Goal: Task Accomplishment & Management: Use online tool/utility

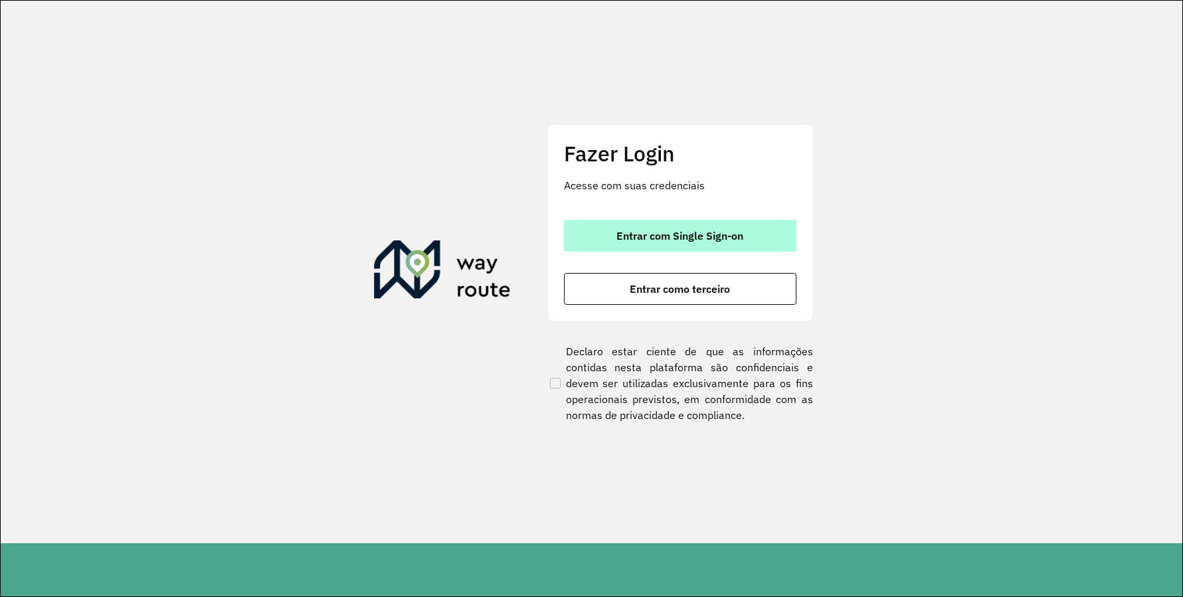
click at [715, 249] on button "Entrar com Single Sign-on" at bounding box center [680, 236] width 233 height 32
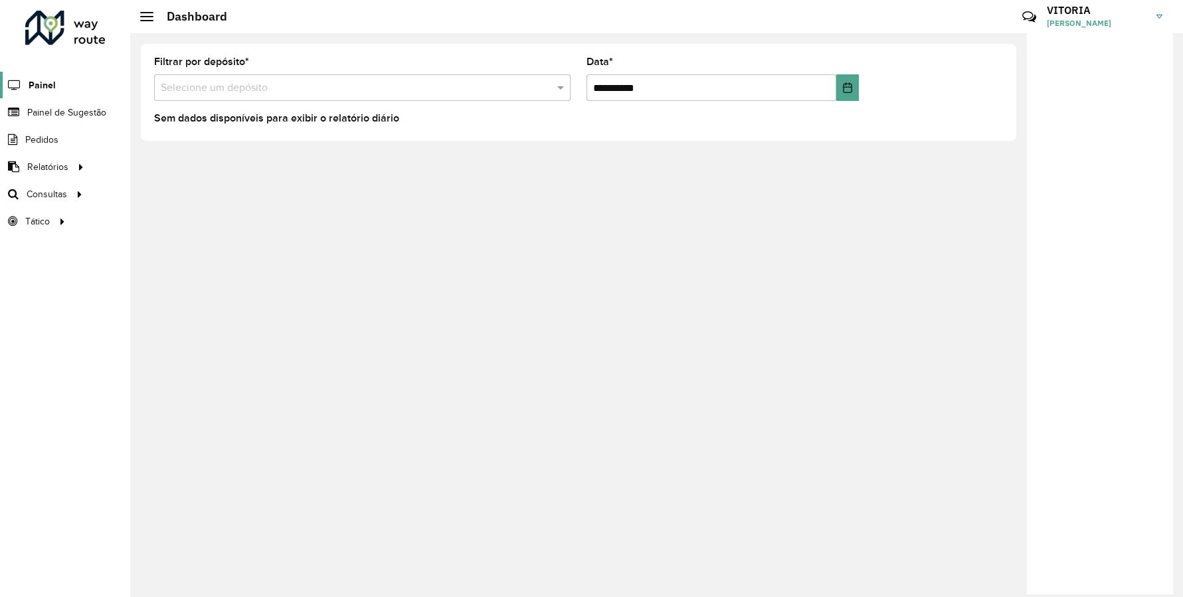
click at [51, 94] on link "Painel" at bounding box center [28, 85] width 56 height 27
click at [165, 200] on span "Roteirização" at bounding box center [178, 194] width 54 height 14
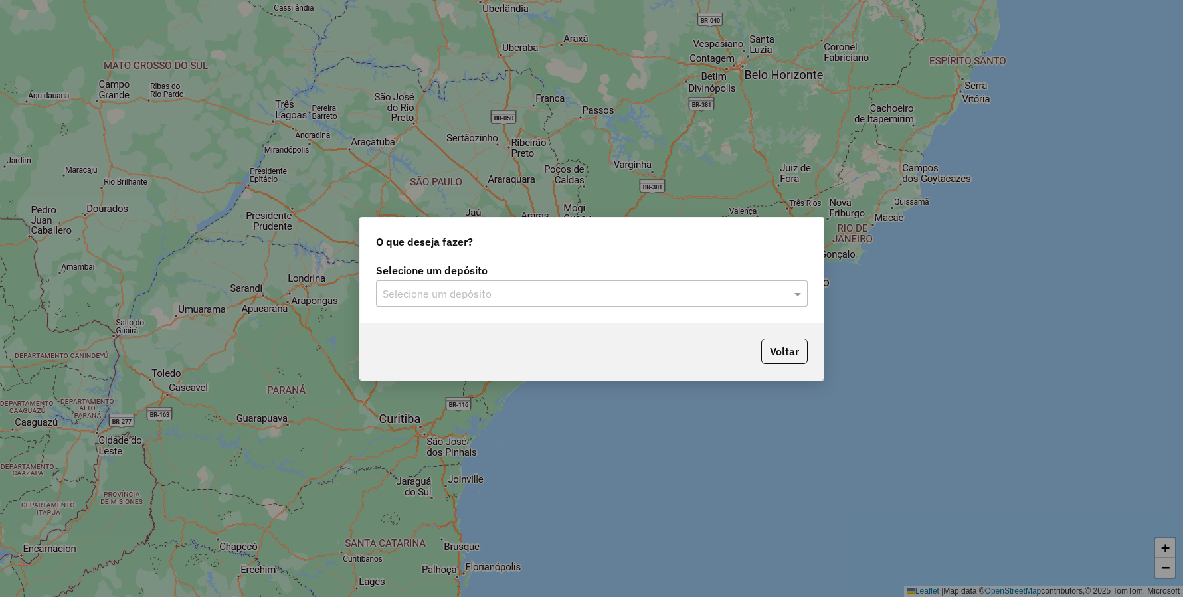
click at [444, 276] on label "Selecione um depósito" at bounding box center [592, 270] width 432 height 16
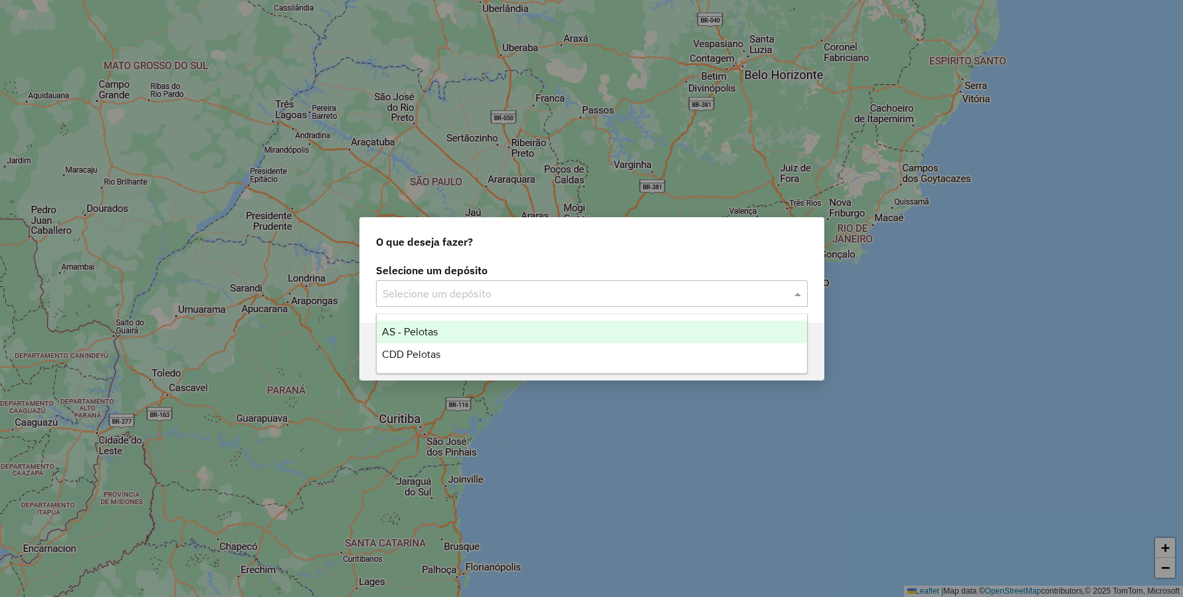
click at [449, 283] on div "Selecione um depósito" at bounding box center [592, 293] width 432 height 27
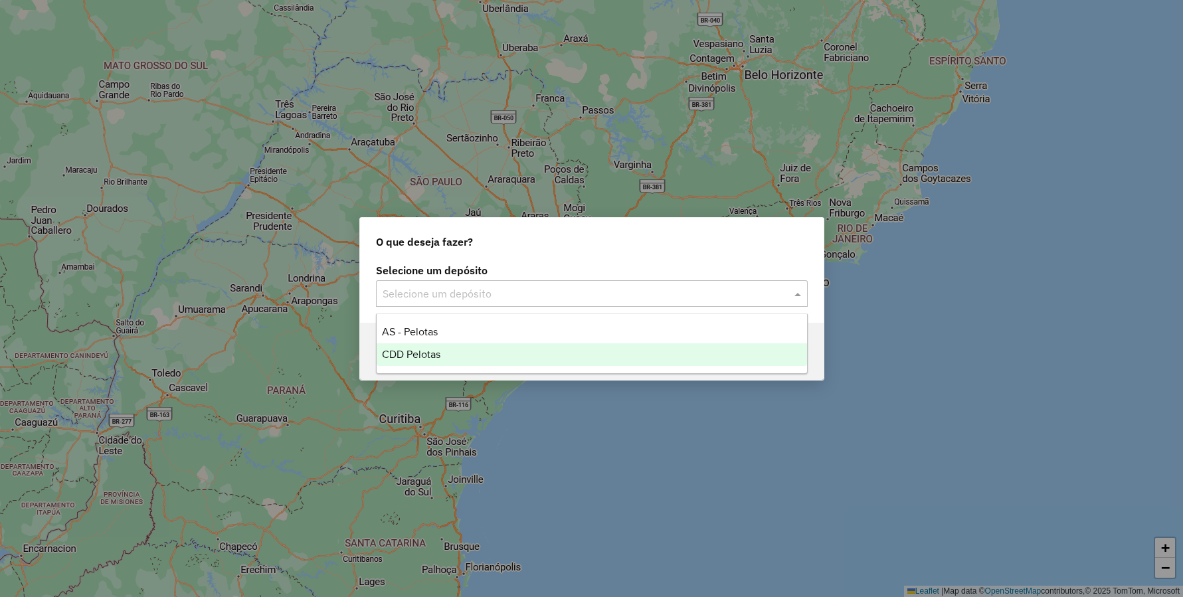
click at [449, 355] on div "CDD Pelotas" at bounding box center [592, 354] width 431 height 23
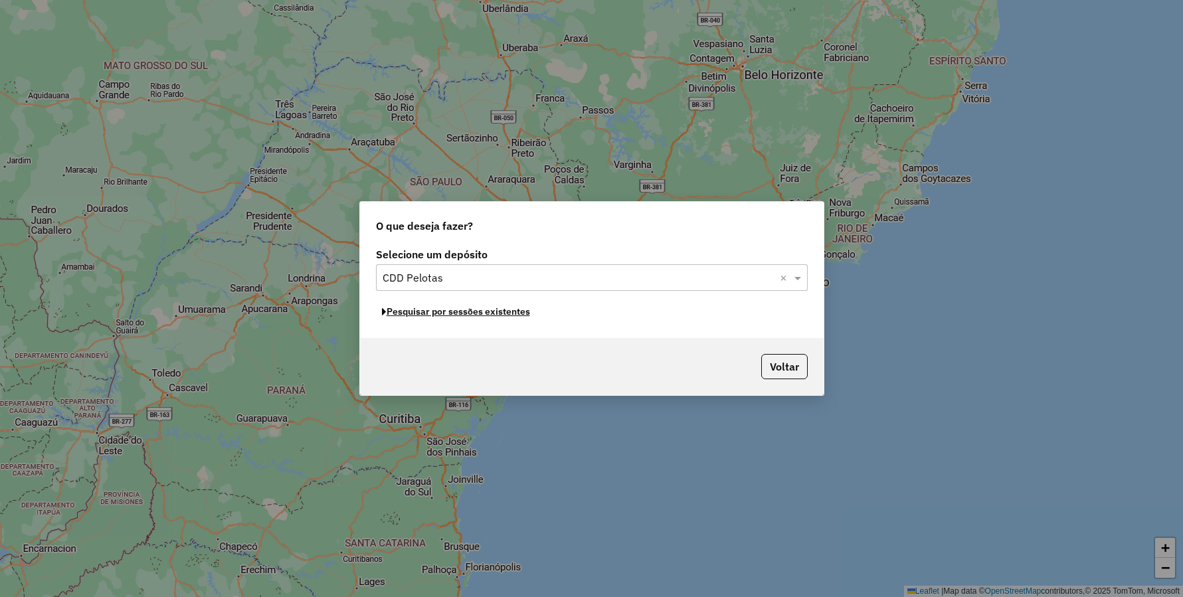
click at [431, 311] on button "Pesquisar por sessões existentes" at bounding box center [456, 312] width 160 height 21
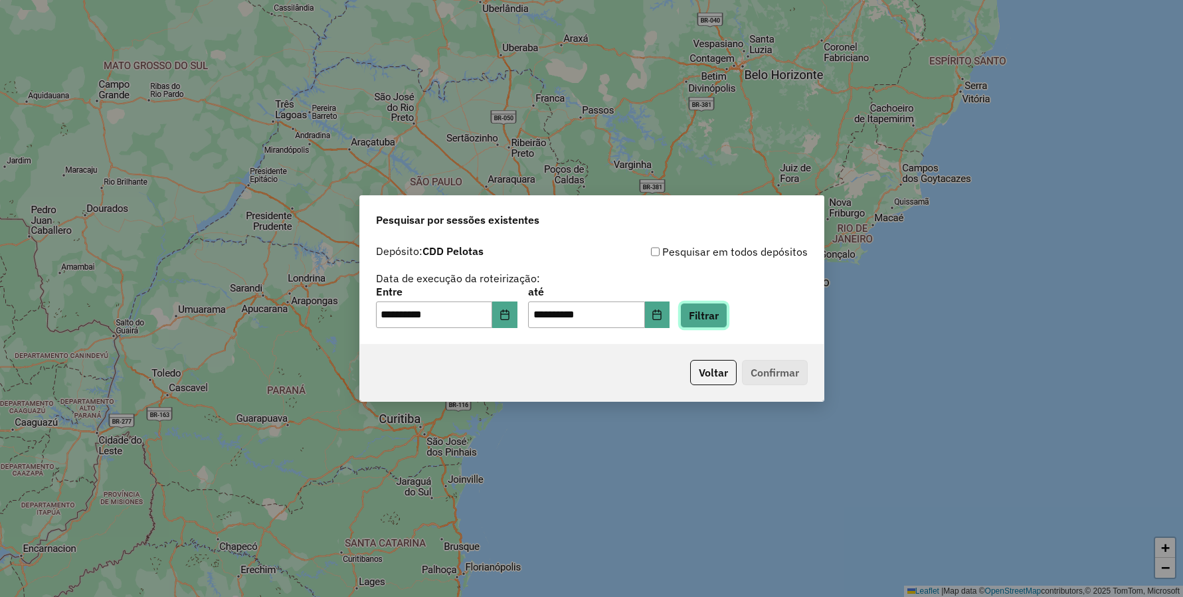
click at [728, 307] on button "Filtrar" at bounding box center [703, 315] width 47 height 25
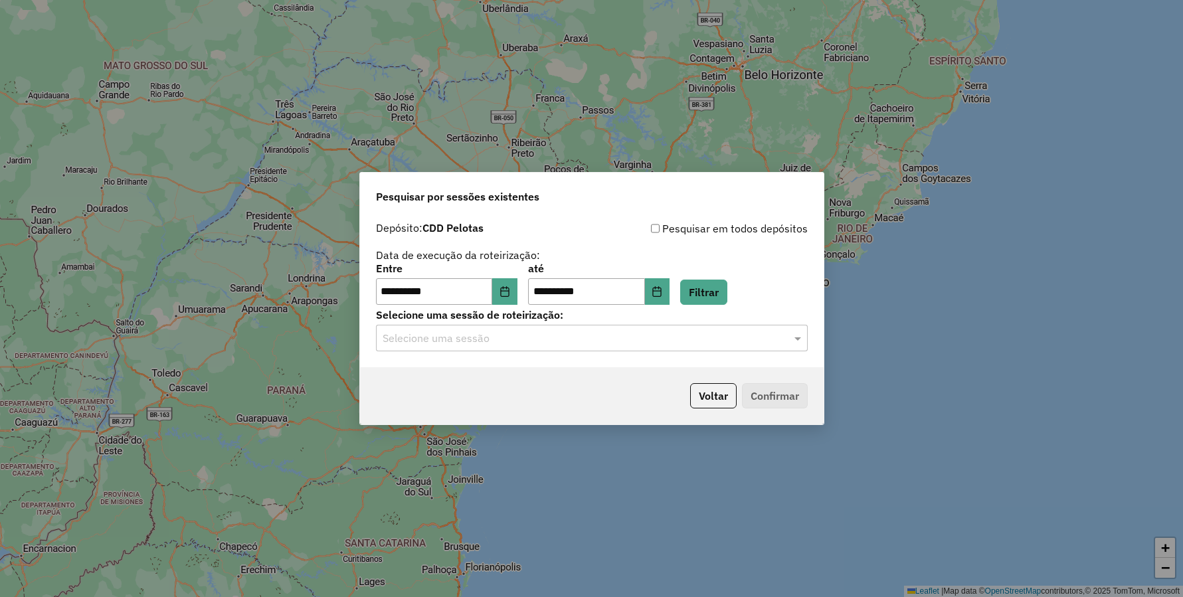
click at [615, 352] on div "**********" at bounding box center [592, 291] width 464 height 152
click at [514, 283] on button "Choose Date" at bounding box center [504, 291] width 25 height 27
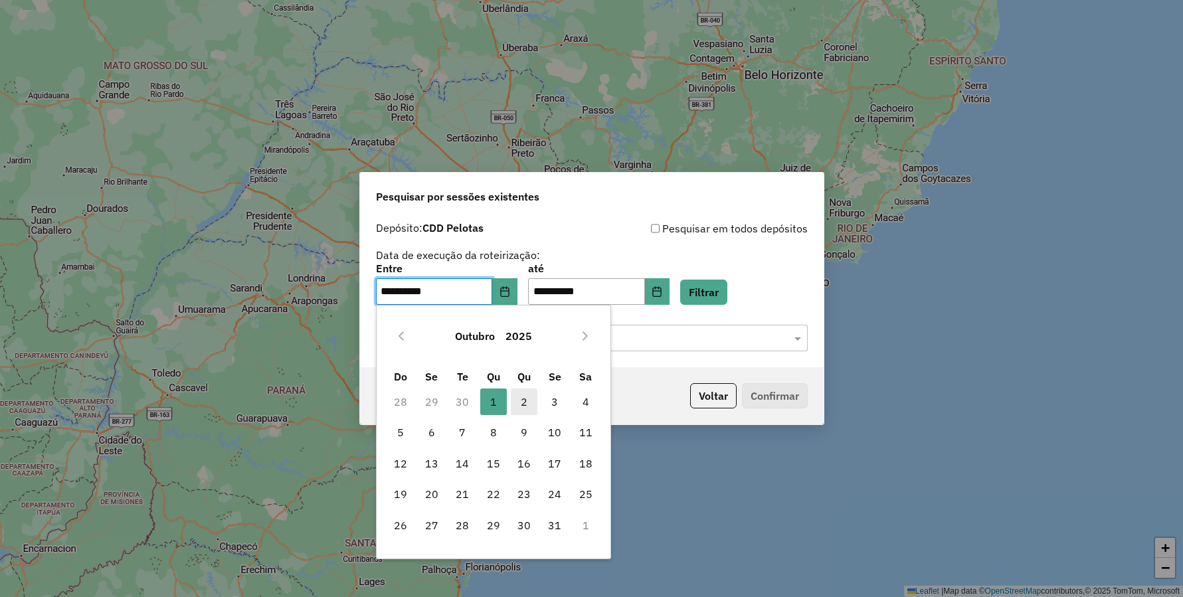
click at [524, 398] on span "2" at bounding box center [524, 402] width 27 height 27
type input "**********"
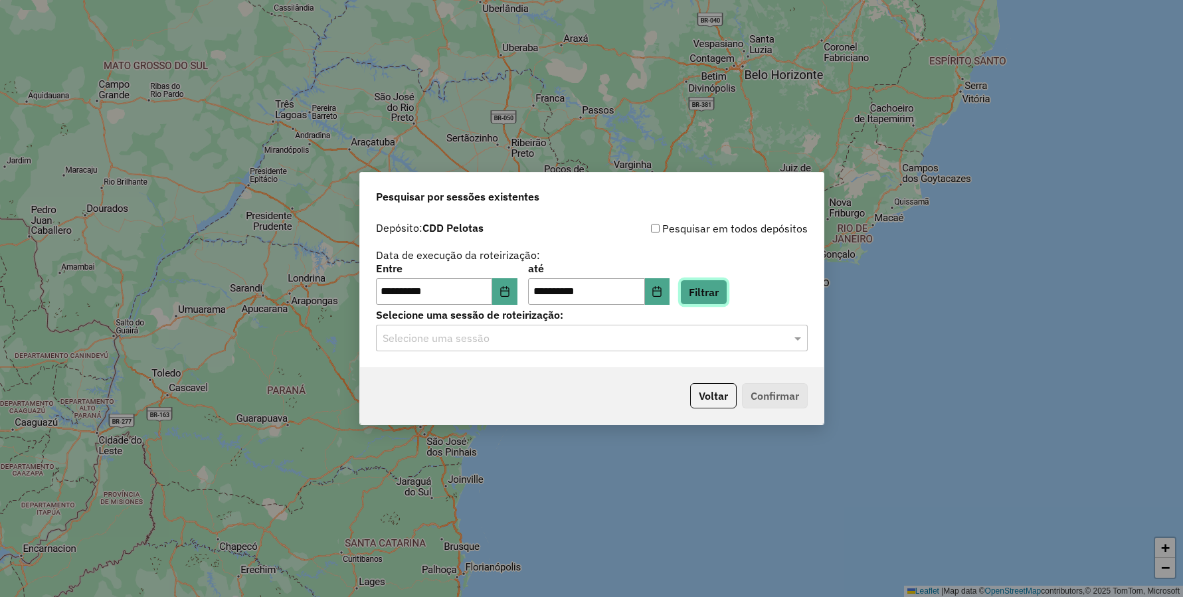
click at [720, 286] on button "Filtrar" at bounding box center [703, 292] width 47 height 25
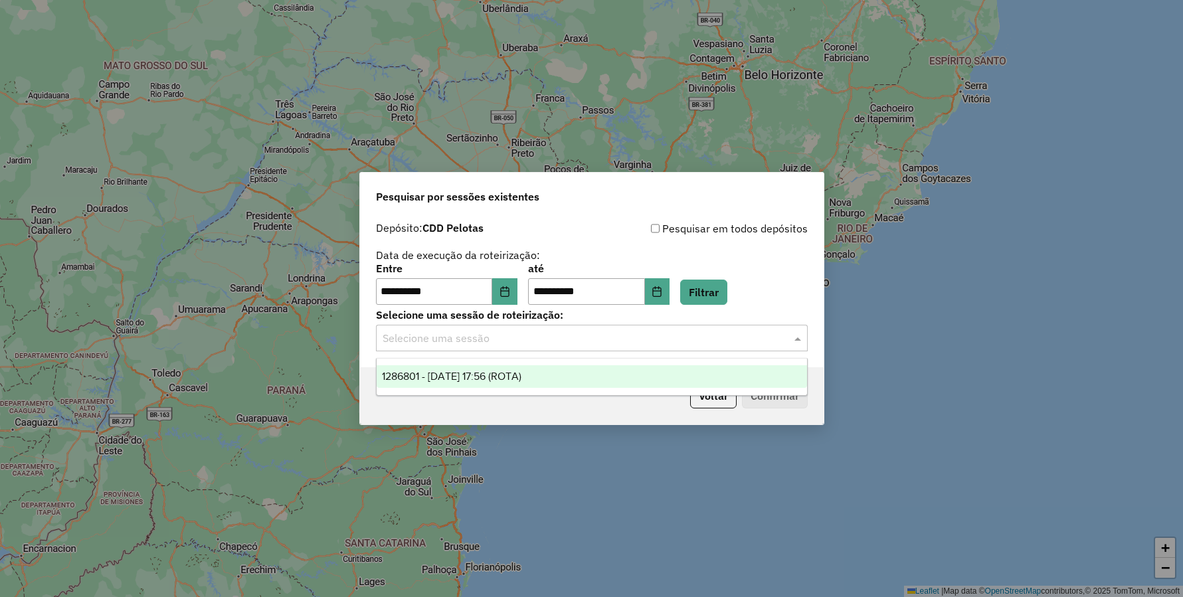
click at [518, 345] on input "text" at bounding box center [579, 339] width 392 height 16
click at [522, 377] on span "1286801 - [DATE] 17:56 (ROTA)" at bounding box center [452, 376] width 140 height 11
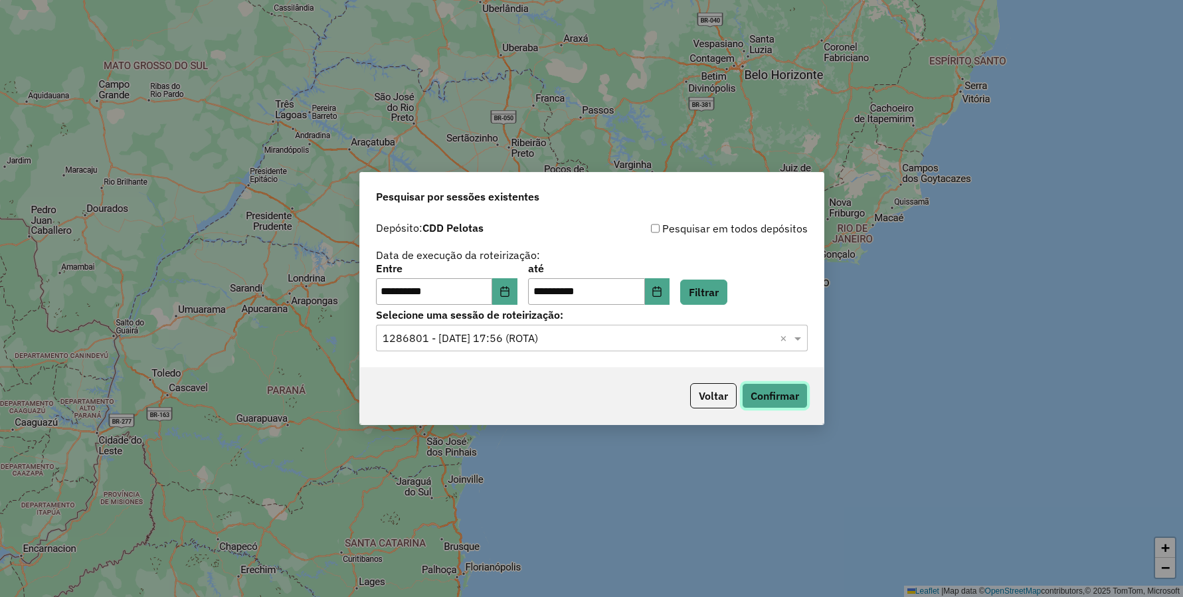
click at [781, 394] on button "Confirmar" at bounding box center [775, 395] width 66 height 25
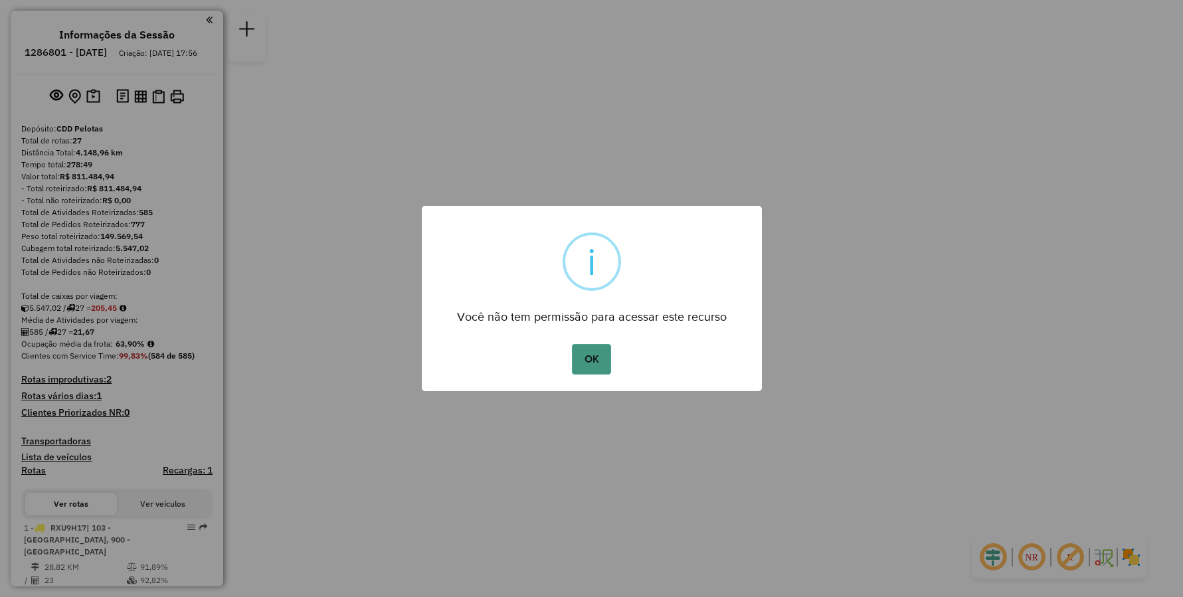
click at [591, 357] on button "OK" at bounding box center [591, 359] width 39 height 31
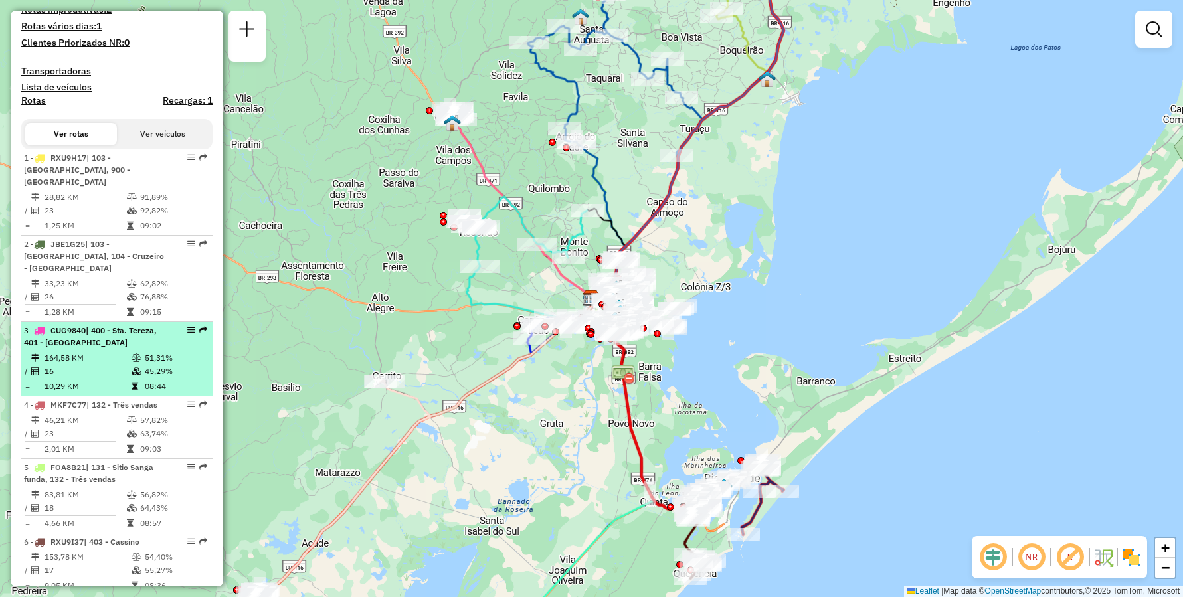
scroll to position [365, 0]
